Goal: Transaction & Acquisition: Purchase product/service

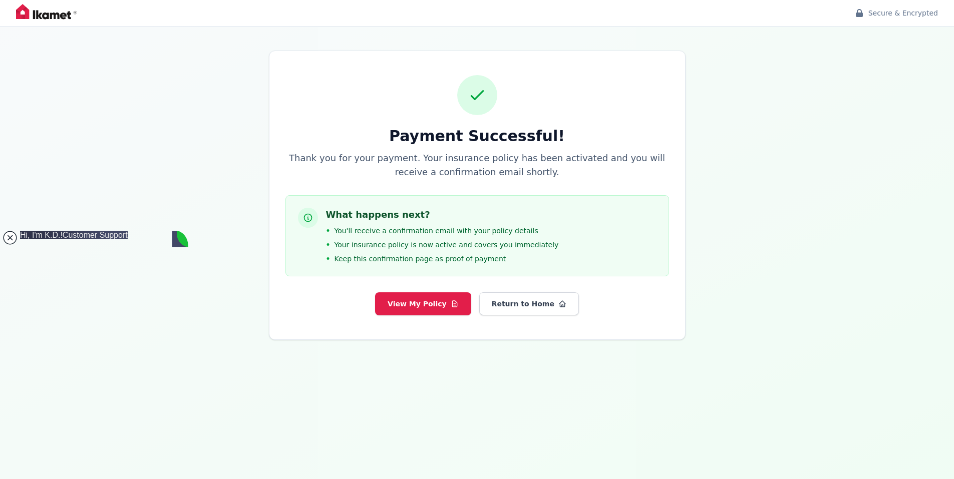
click at [11, 235] on jdiv at bounding box center [10, 238] width 14 height 14
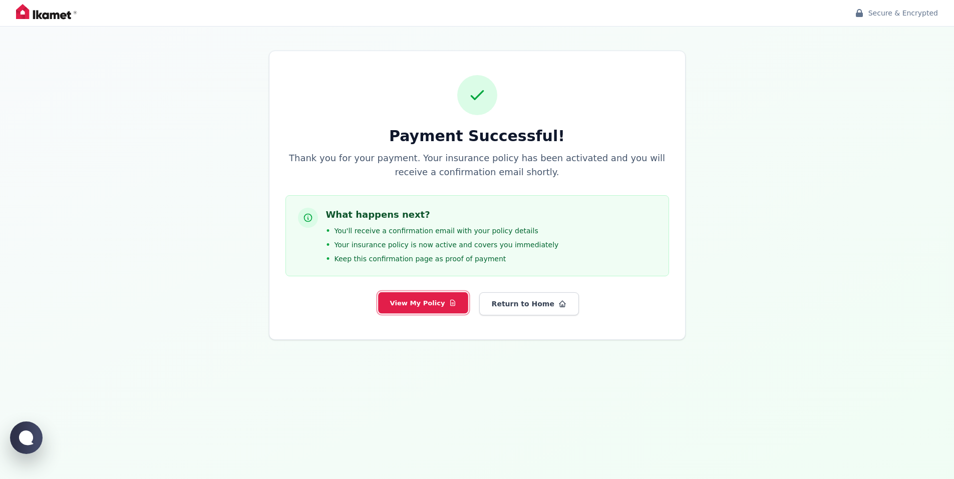
click at [429, 306] on button "View My Policy" at bounding box center [423, 303] width 90 height 22
select select "TR"
click at [538, 304] on button "Return to Home" at bounding box center [528, 303] width 93 height 22
select select "TR"
click at [425, 311] on button "View My Policy" at bounding box center [422, 303] width 93 height 23
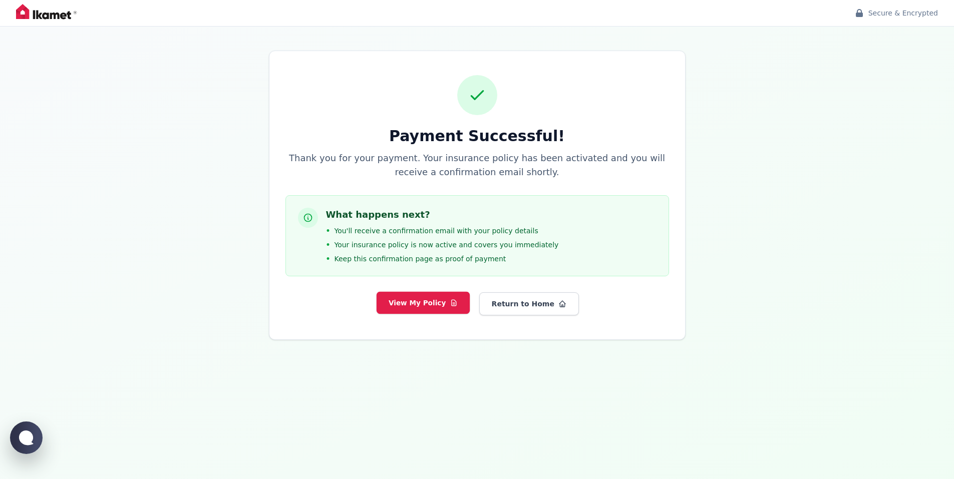
select select "TR"
drag, startPoint x: 388, startPoint y: 229, endPoint x: 498, endPoint y: 230, distance: 109.6
click at [498, 230] on span "You'll receive a confirmation email with your policy details" at bounding box center [436, 231] width 204 height 10
drag, startPoint x: 334, startPoint y: 246, endPoint x: 536, endPoint y: 244, distance: 201.8
click at [536, 244] on div "What happens next? • You'll receive a confirmation email with your policy detai…" at bounding box center [477, 236] width 358 height 56
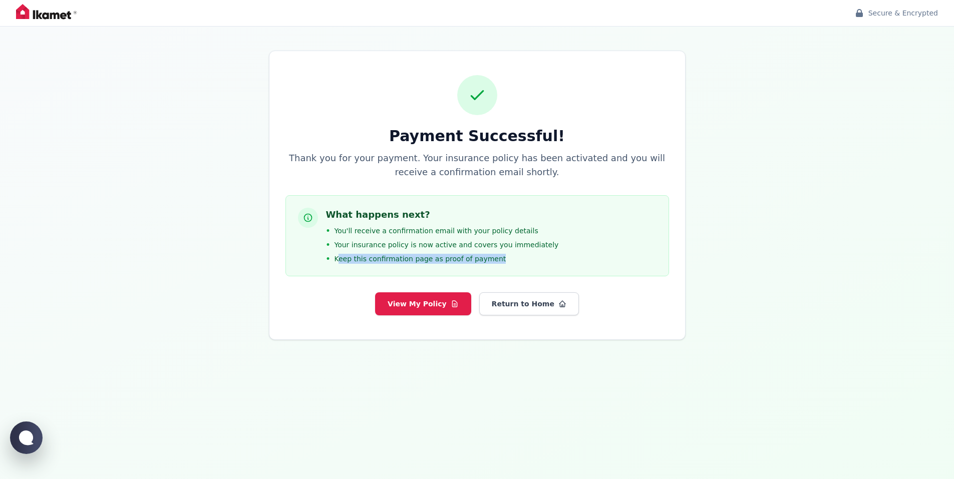
drag, startPoint x: 335, startPoint y: 253, endPoint x: 513, endPoint y: 251, distance: 178.2
click at [512, 251] on ul "• You'll receive a confirmation email with your policy details • Your insurance…" at bounding box center [442, 245] width 233 height 38
click at [612, 251] on div "What happens next? • You'll receive a confirmation email with your policy detai…" at bounding box center [477, 236] width 358 height 56
click at [549, 239] on div "What happens next? • You'll receive a confirmation email with your policy detai…" at bounding box center [477, 236] width 358 height 56
